Goal: Information Seeking & Learning: Learn about a topic

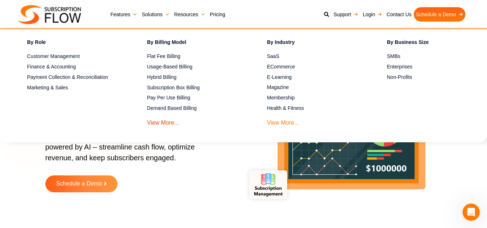
click at [284, 123] on link "View More..." at bounding box center [283, 120] width 32 height 13
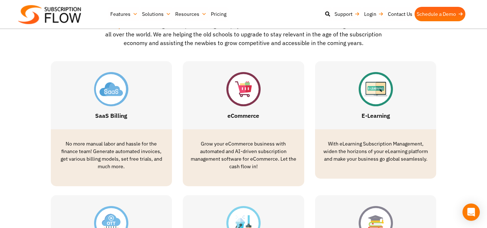
click at [107, 119] on link "SaaS Billing" at bounding box center [111, 115] width 32 height 7
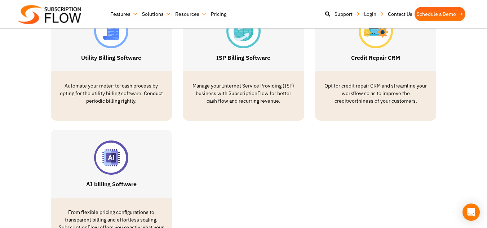
scroll to position [2200, 0]
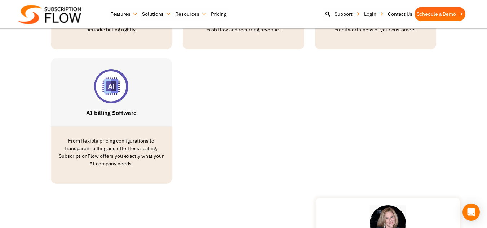
click at [111, 109] on link "AI billing Software" at bounding box center [111, 112] width 50 height 7
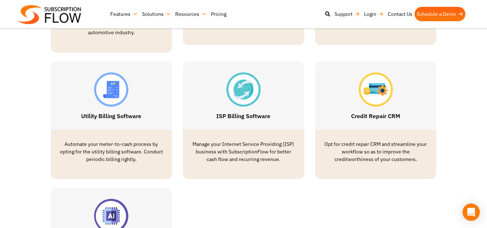
scroll to position [1984, 0]
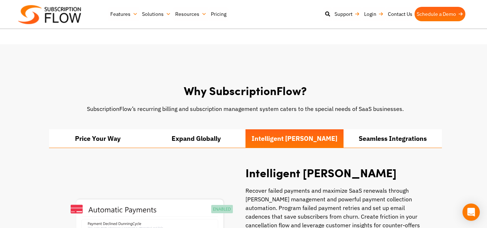
scroll to position [469, 0]
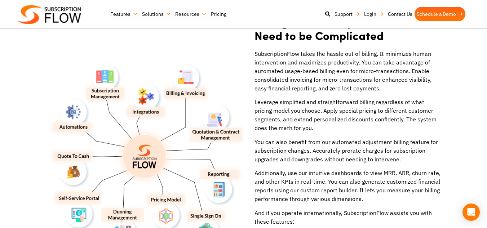
scroll to position [818, 0]
